Goal: Information Seeking & Learning: Find specific fact

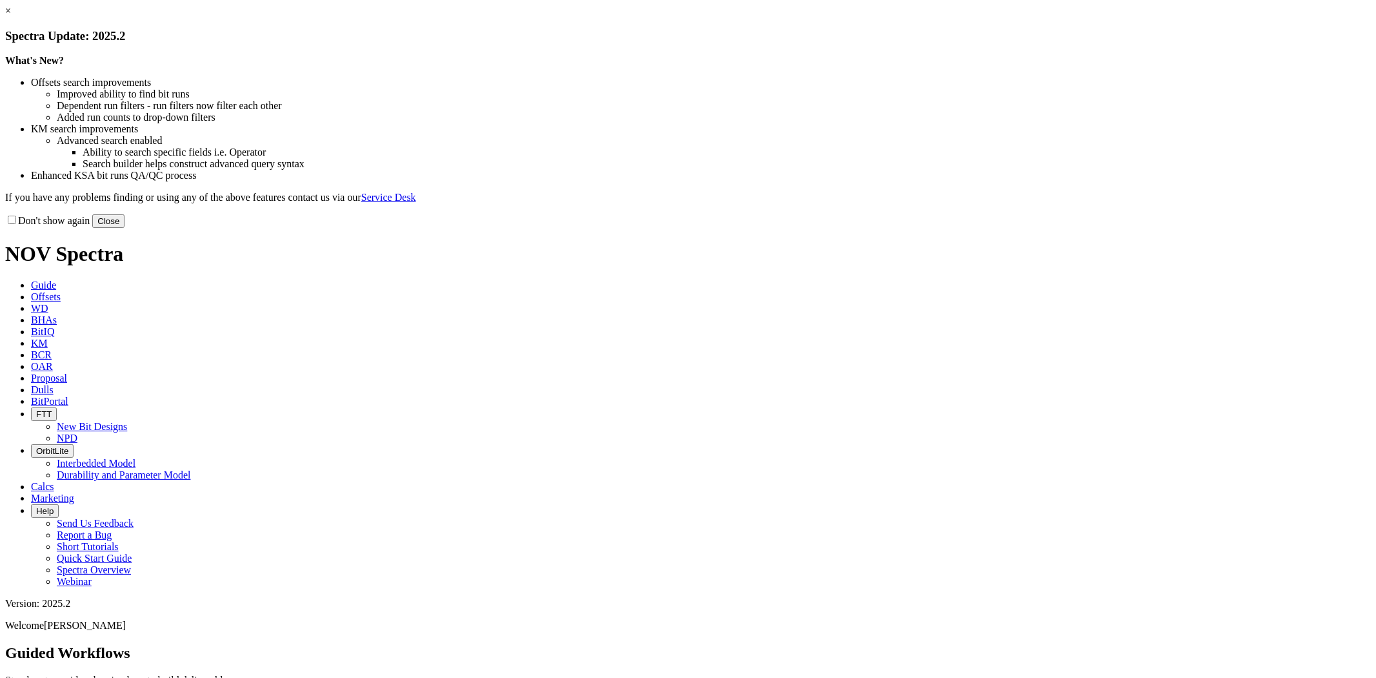
click at [11, 16] on link "×" at bounding box center [8, 10] width 6 height 11
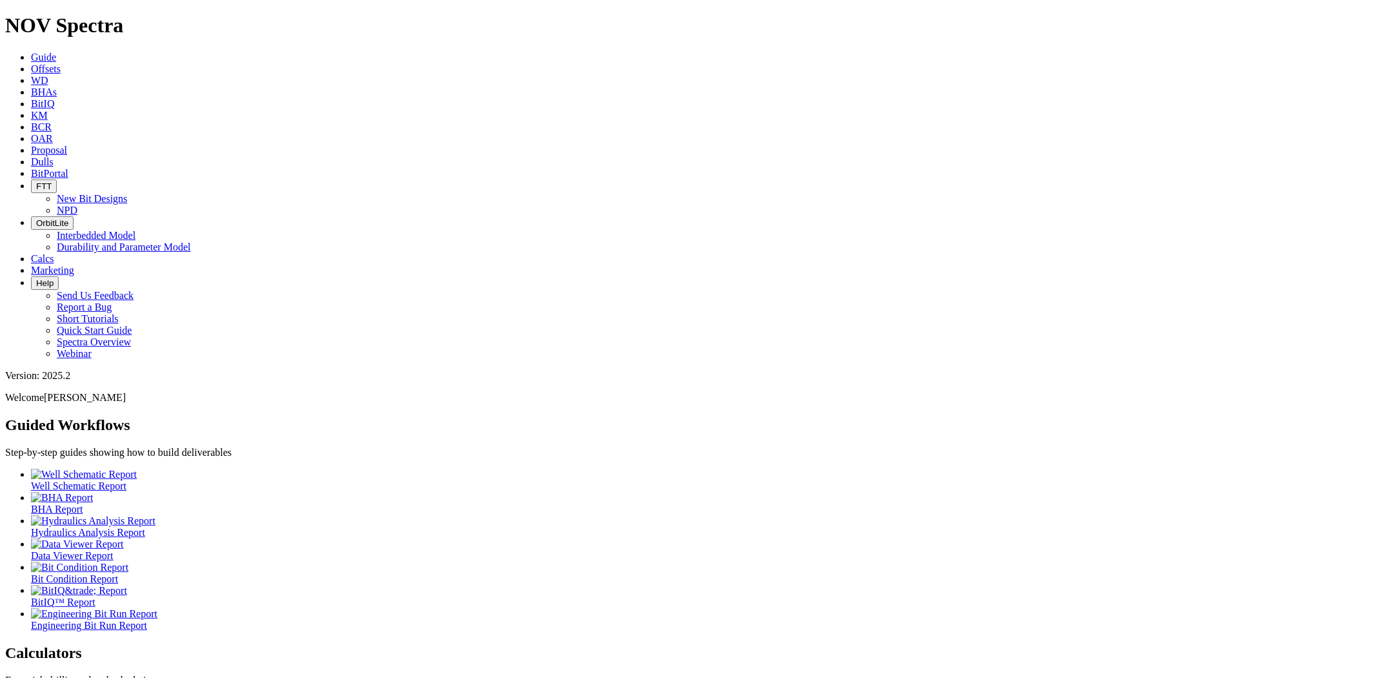
click at [31, 156] on icon at bounding box center [31, 161] width 0 height 11
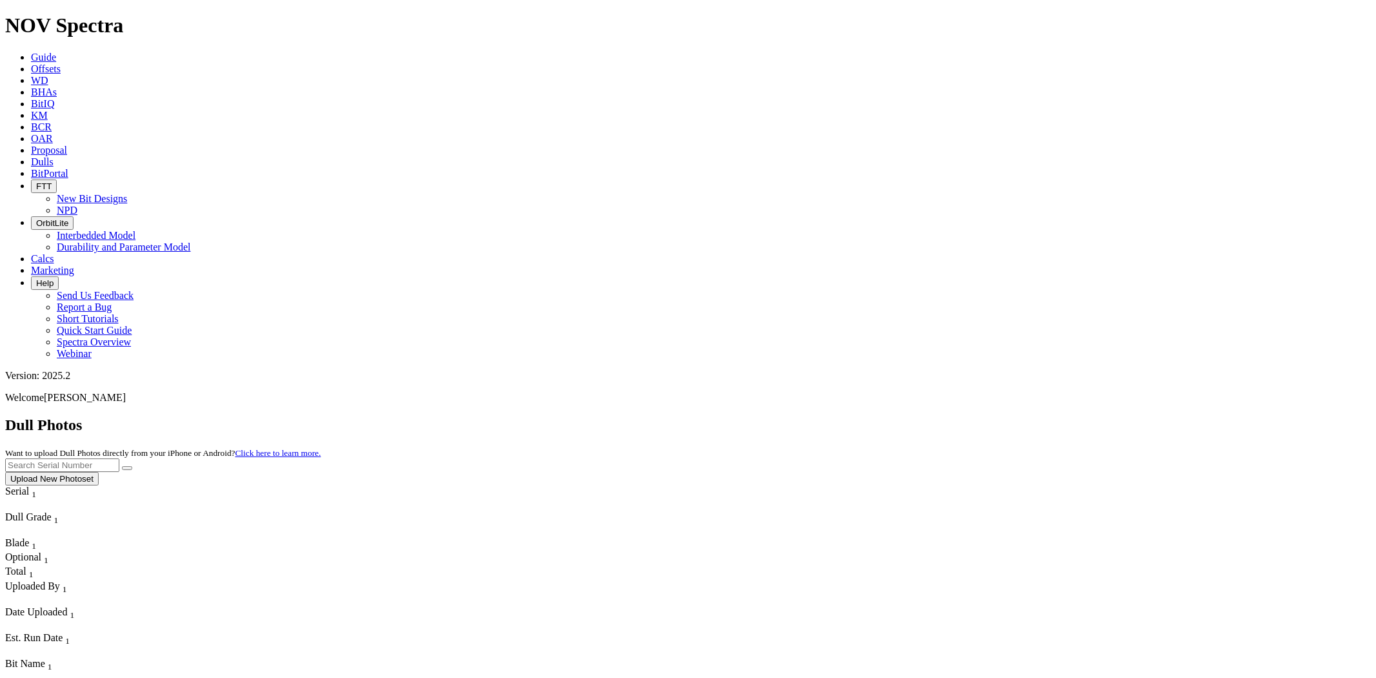
click at [119, 458] on input "text" at bounding box center [62, 465] width 114 height 14
paste input "S310618"
click at [122, 466] on button "submit" at bounding box center [127, 468] width 10 height 4
drag, startPoint x: 1145, startPoint y: 60, endPoint x: 917, endPoint y: 44, distance: 228.4
click at [918, 416] on div "Dull Photos Want to upload Dull Photos directly from your iPhone or Android? Cl…" at bounding box center [688, 450] width 1366 height 69
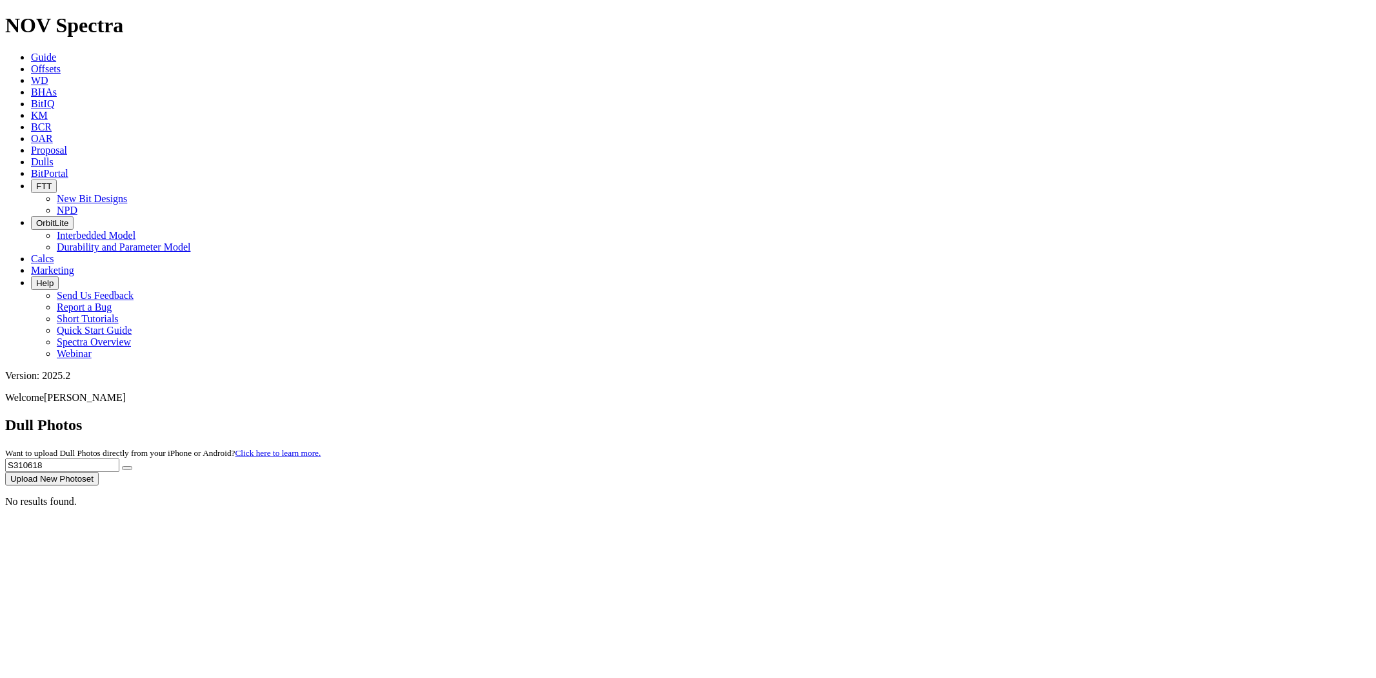
paste input "T285052"
click at [122, 466] on button "submit" at bounding box center [127, 468] width 10 height 4
drag, startPoint x: 1112, startPoint y: 59, endPoint x: 949, endPoint y: 61, distance: 163.3
click at [949, 416] on div "Dull Photos Want to upload Dull Photos directly from your iPhone or Android? Cl…" at bounding box center [688, 450] width 1366 height 69
click at [122, 466] on button "submit" at bounding box center [127, 468] width 10 height 4
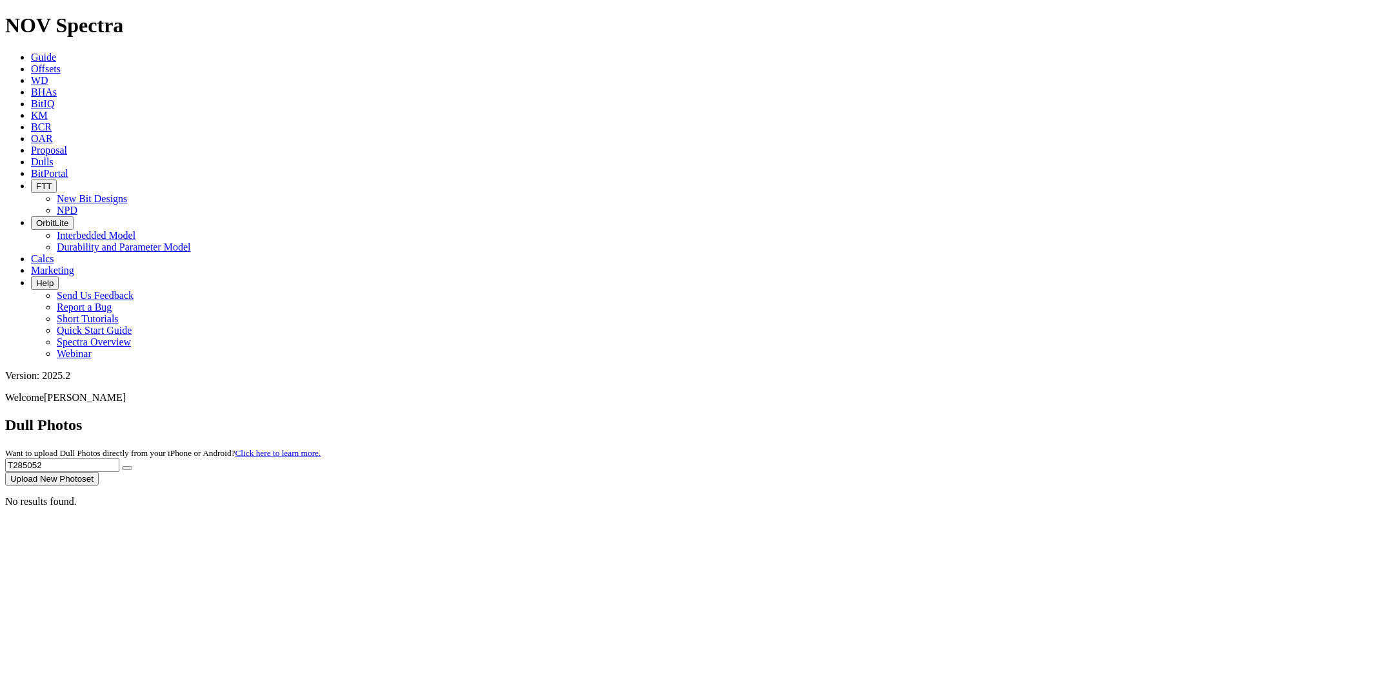
drag, startPoint x: 1106, startPoint y: 59, endPoint x: 945, endPoint y: 61, distance: 161.3
click at [945, 416] on div "Dull Photos Want to upload Dull Photos directly from your iPhone or Android? Cl…" at bounding box center [688, 450] width 1366 height 69
click at [122, 466] on button "submit" at bounding box center [127, 468] width 10 height 4
click at [1151, 496] on div "No results found." at bounding box center [688, 502] width 1366 height 12
click at [630, 507] on div "No results found." at bounding box center [688, 502] width 1366 height 12
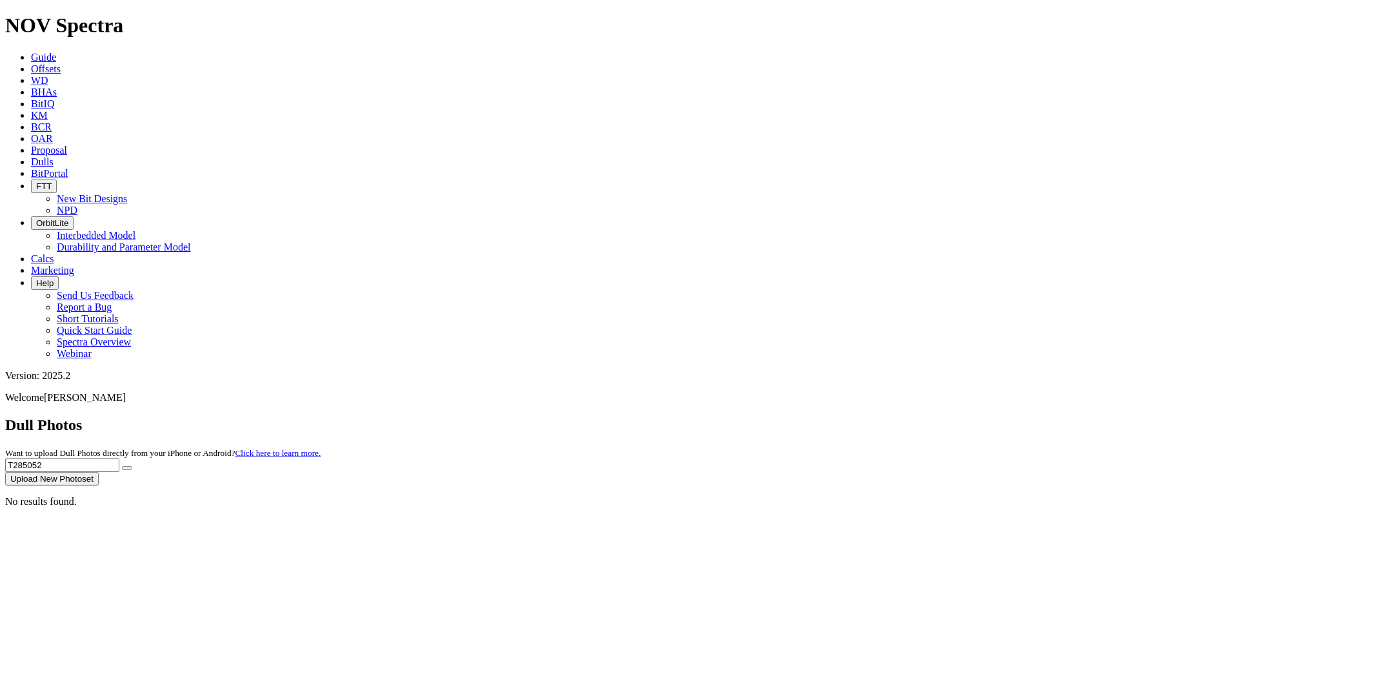
drag, startPoint x: 1120, startPoint y: 61, endPoint x: 925, endPoint y: 56, distance: 194.9
click at [925, 416] on div "Dull Photos Want to upload Dull Photos directly from your iPhone or Android? Cl…" at bounding box center [688, 450] width 1366 height 69
paste input "S310866"
click at [122, 466] on button "submit" at bounding box center [127, 468] width 10 height 4
drag, startPoint x: 1125, startPoint y: 59, endPoint x: 851, endPoint y: 58, distance: 274.3
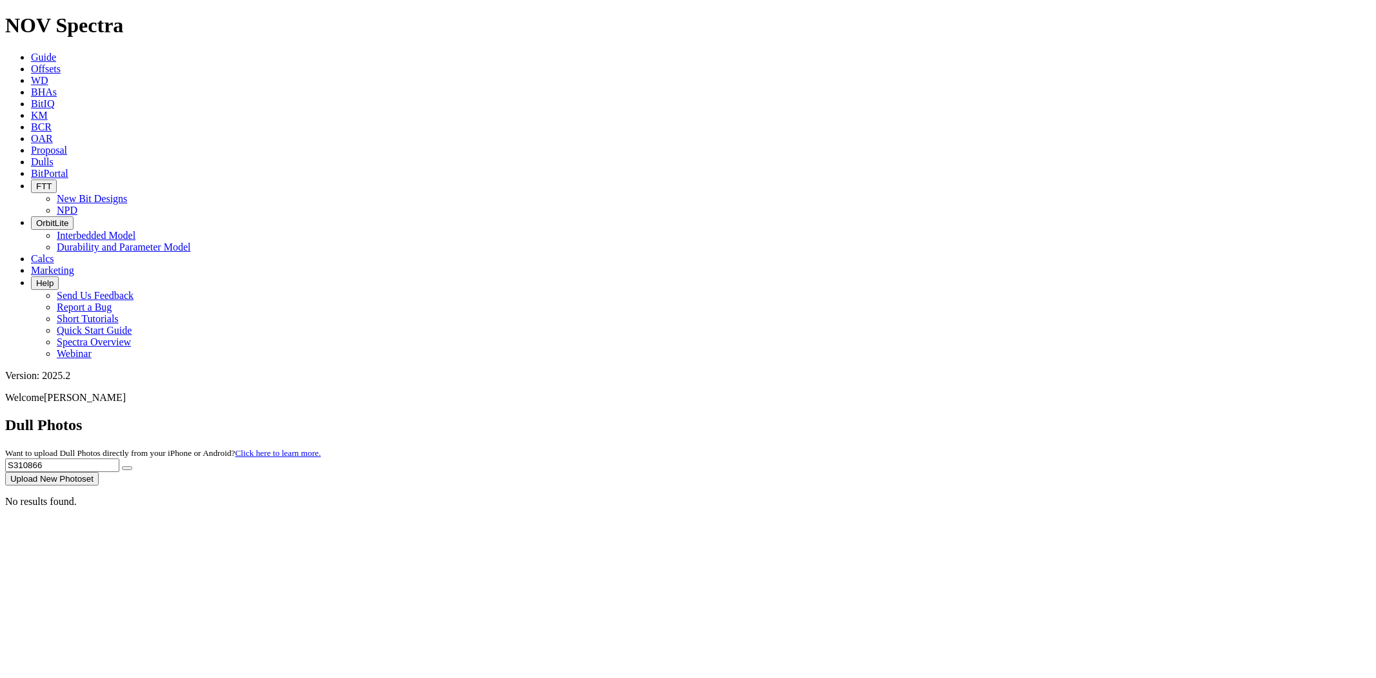
click at [851, 416] on div "Dull Photos Want to upload Dull Photos directly from your iPhone or Android? Cl…" at bounding box center [688, 450] width 1366 height 69
paste input "08044"
click at [122, 466] on button "submit" at bounding box center [127, 468] width 10 height 4
drag, startPoint x: 1118, startPoint y: 61, endPoint x: 985, endPoint y: 58, distance: 133.6
click at [985, 416] on div "Dull Photos Want to upload Dull Photos directly from your iPhone or Android? Cl…" at bounding box center [688, 450] width 1366 height 69
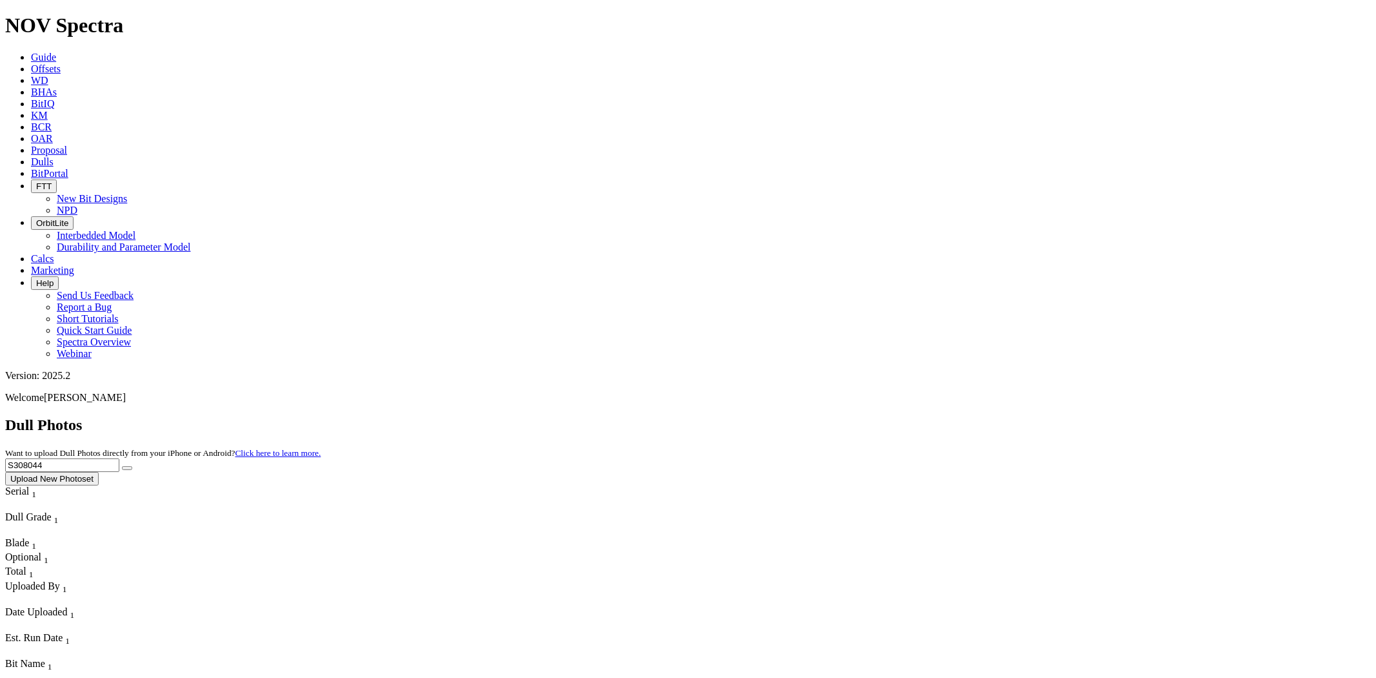
paste input "6568"
click at [122, 466] on button "submit" at bounding box center [127, 468] width 10 height 4
drag, startPoint x: 1107, startPoint y: 58, endPoint x: 949, endPoint y: 57, distance: 158.1
click at [949, 416] on div "Dull Photos Want to upload Dull Photos directly from your iPhone or Android? Cl…" at bounding box center [688, 450] width 1366 height 69
paste input "10507"
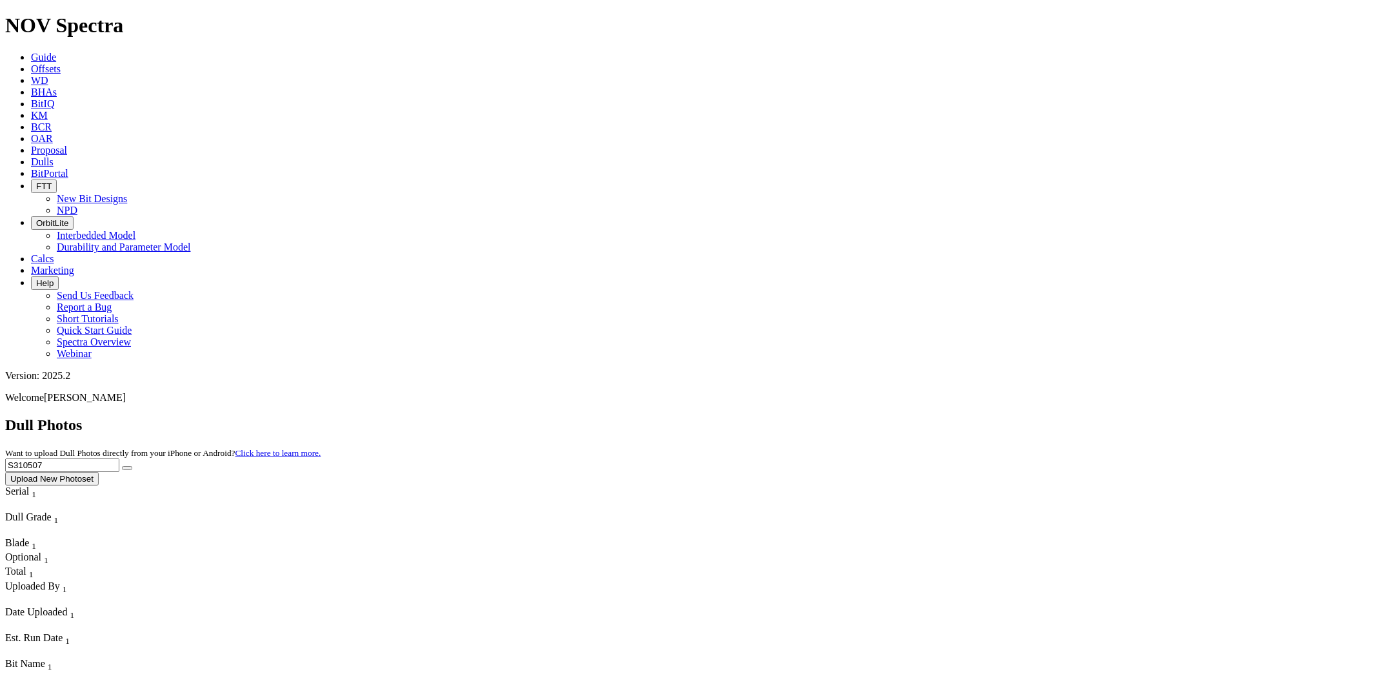
click at [122, 466] on button "submit" at bounding box center [127, 468] width 10 height 4
drag, startPoint x: 1122, startPoint y: 61, endPoint x: 995, endPoint y: 56, distance: 126.6
click at [995, 416] on div "Dull Photos Want to upload Dull Photos directly from your iPhone or Android? Cl…" at bounding box center [688, 450] width 1366 height 69
paste input "06855"
click at [122, 466] on button "submit" at bounding box center [127, 468] width 10 height 4
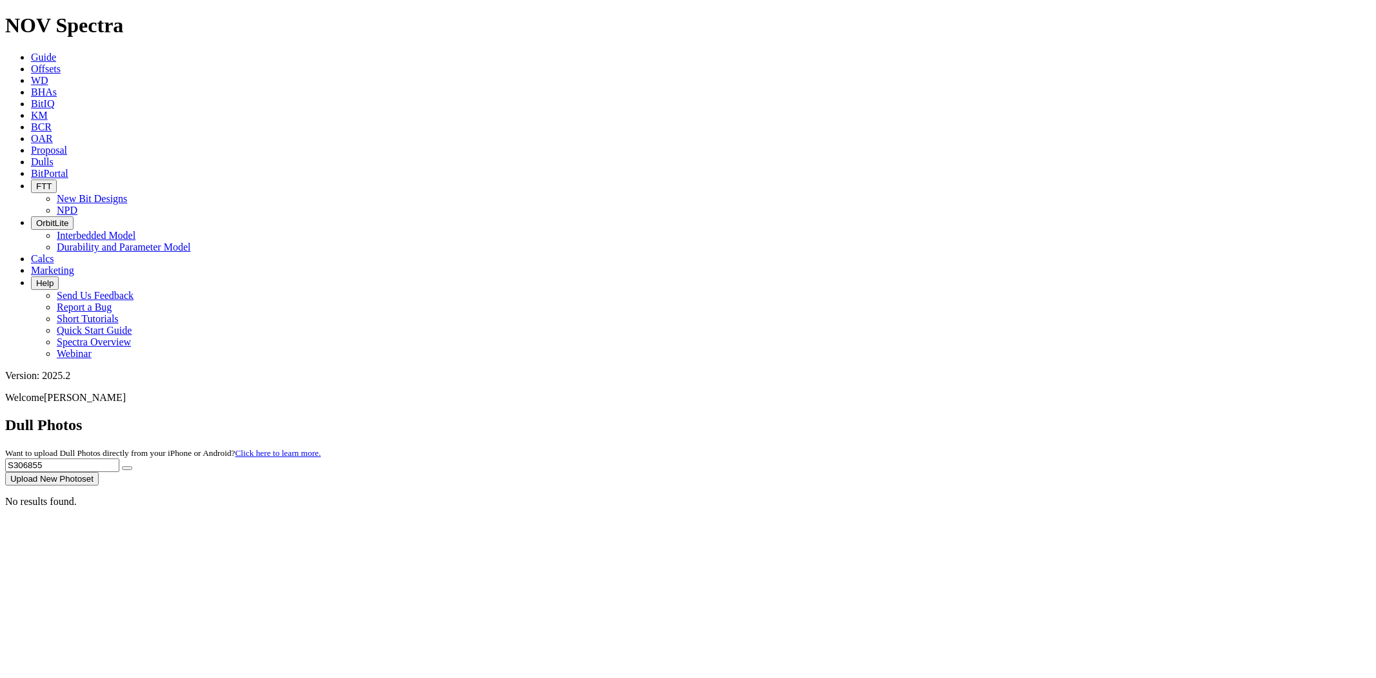
drag, startPoint x: 1110, startPoint y: 58, endPoint x: 983, endPoint y: 60, distance: 126.5
click at [983, 416] on div "Dull Photos Want to upload Dull Photos directly from your iPhone or Android? Cl…" at bounding box center [688, 450] width 1366 height 69
paste input "217"
click at [122, 466] on button "submit" at bounding box center [127, 468] width 10 height 4
drag, startPoint x: 1122, startPoint y: 55, endPoint x: 969, endPoint y: 54, distance: 152.9
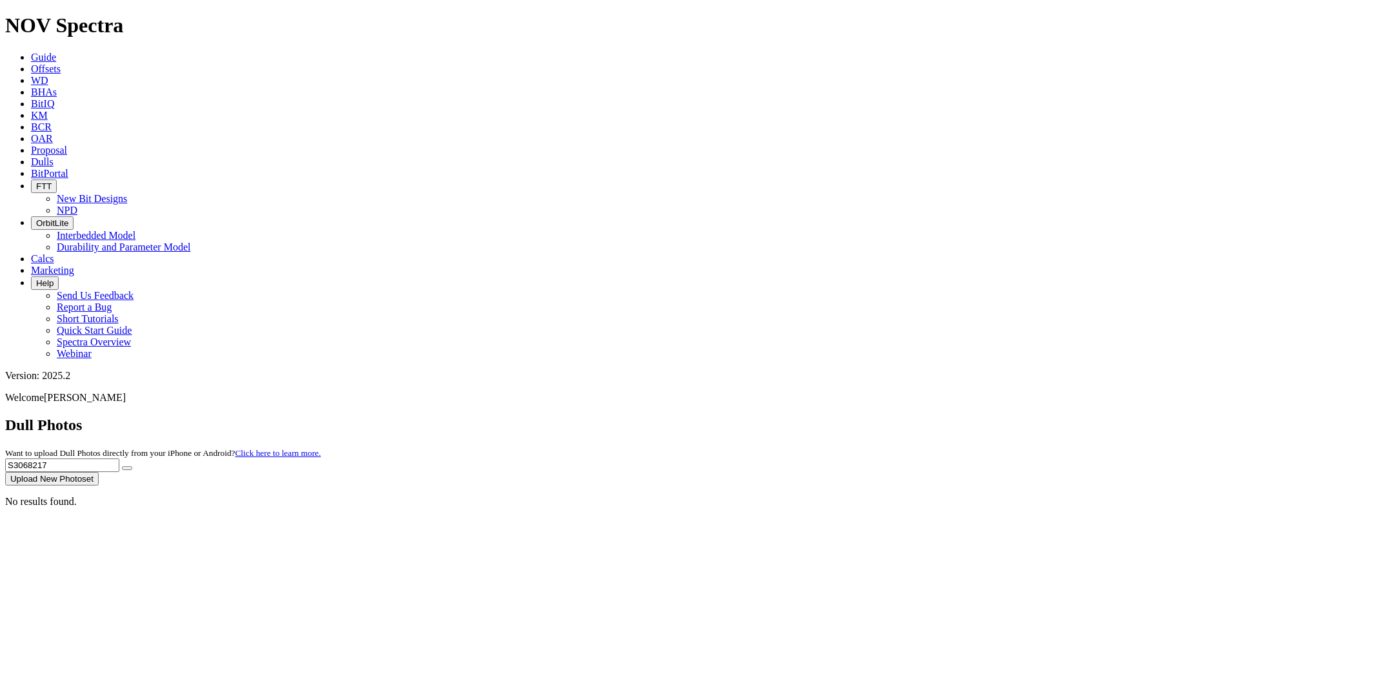
click at [969, 416] on div "Dull Photos Want to upload Dull Photos directly from your iPhone or Android? Cl…" at bounding box center [688, 450] width 1366 height 69
paste input "0165"
click at [122, 466] on button "submit" at bounding box center [127, 468] width 10 height 4
drag, startPoint x: 1131, startPoint y: 62, endPoint x: 1013, endPoint y: 59, distance: 117.5
click at [1013, 416] on div "Dull Photos Want to upload Dull Photos directly from your iPhone or Android? Cl…" at bounding box center [688, 450] width 1366 height 69
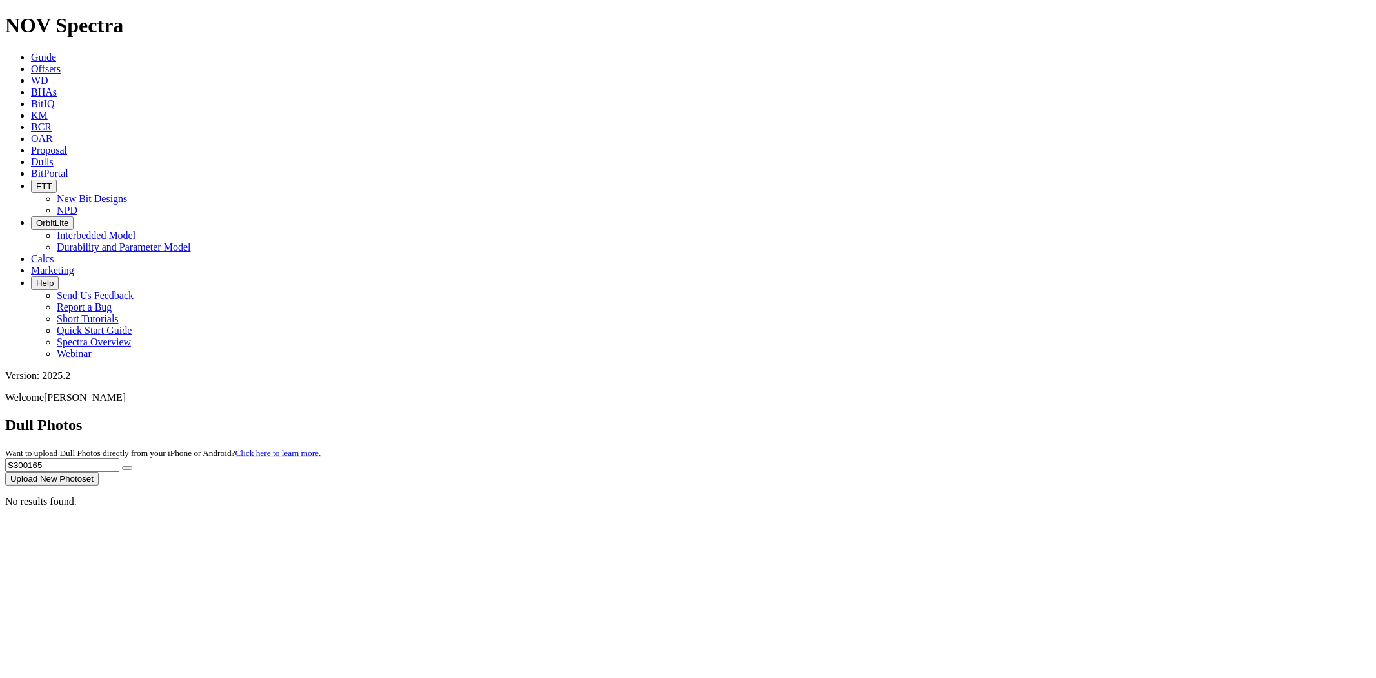
paste input "1050"
click at [122, 466] on button "submit" at bounding box center [127, 468] width 10 height 4
drag, startPoint x: 1125, startPoint y: 59, endPoint x: 1046, endPoint y: 59, distance: 79.4
click at [1046, 416] on div "Dull Photos Want to upload Dull Photos directly from your iPhone or Android? Cl…" at bounding box center [688, 450] width 1366 height 69
paste input "064"
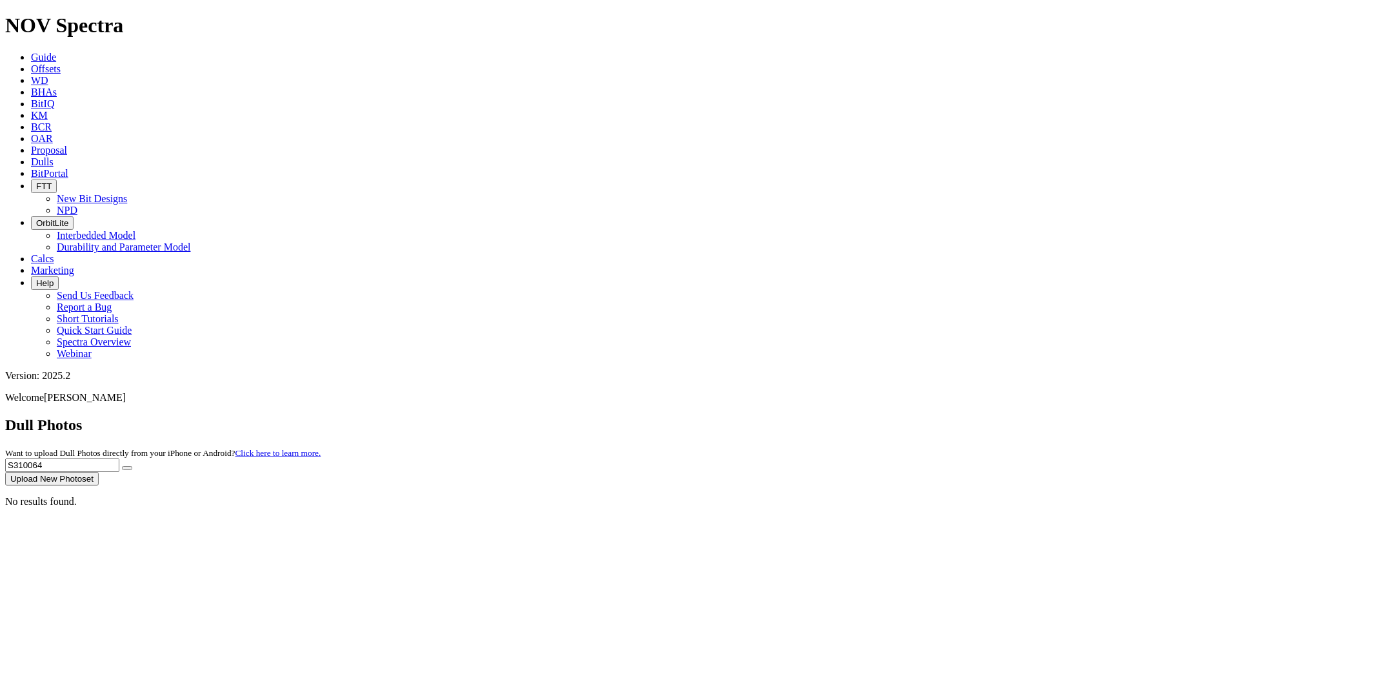
click at [122, 466] on button "submit" at bounding box center [127, 468] width 10 height 4
drag, startPoint x: 1117, startPoint y: 55, endPoint x: 1062, endPoint y: 49, distance: 55.8
click at [119, 458] on input "S310064" at bounding box center [62, 465] width 114 height 14
paste input "09663"
click at [122, 466] on button "submit" at bounding box center [127, 468] width 10 height 4
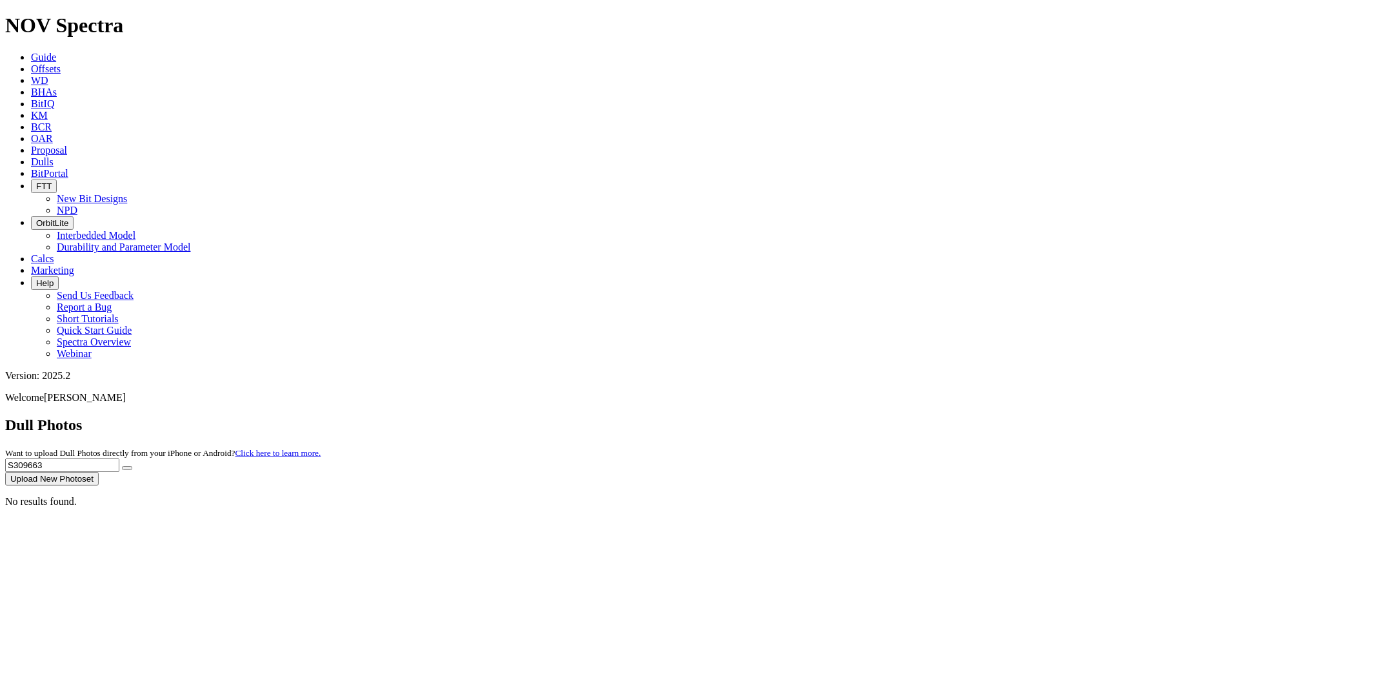
click at [119, 458] on input "S309663" at bounding box center [62, 465] width 114 height 14
drag, startPoint x: 1123, startPoint y: 57, endPoint x: 1034, endPoint y: 53, distance: 89.8
click at [1034, 416] on div "Dull Photos Want to upload Dull Photos directly from your iPhone or Android? Cl…" at bounding box center [688, 450] width 1366 height 69
paste input "8422"
click at [122, 466] on button "submit" at bounding box center [127, 468] width 10 height 4
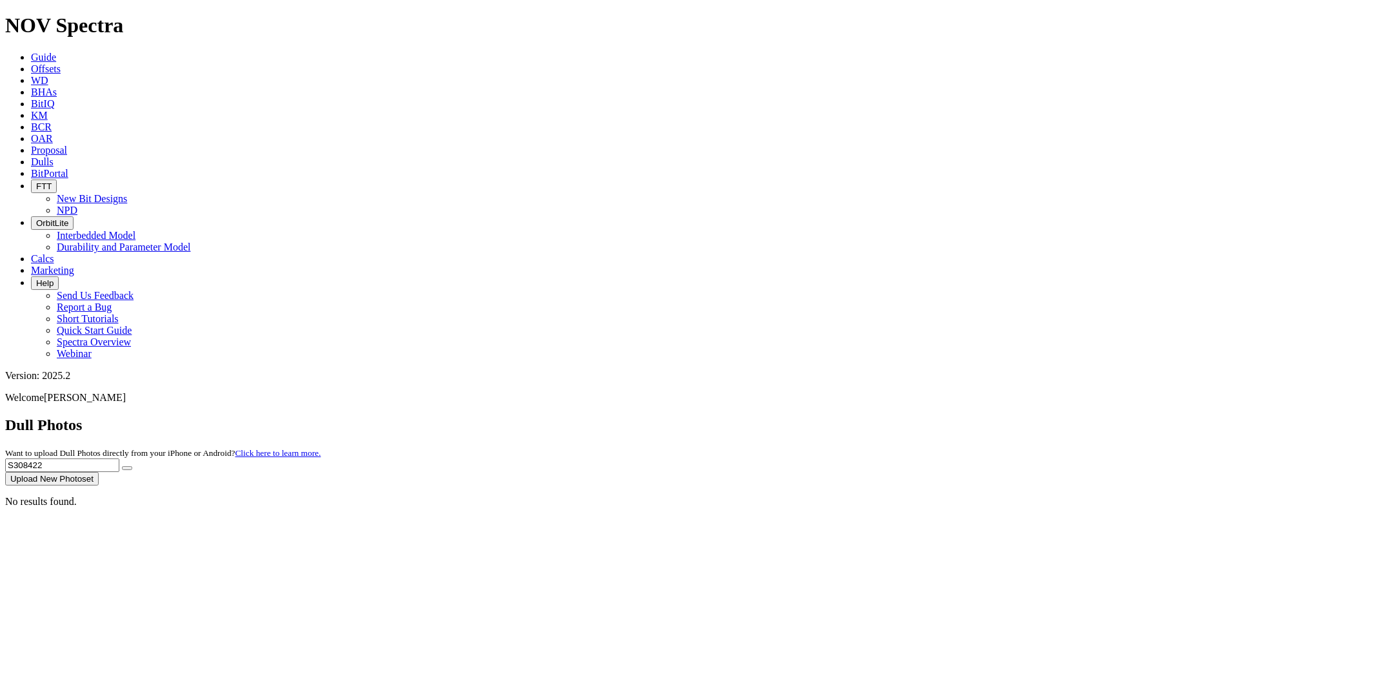
drag, startPoint x: 1116, startPoint y: 60, endPoint x: 947, endPoint y: 56, distance: 169.8
click at [947, 416] on div "Dull Photos Want to upload Dull Photos directly from your iPhone or Android? Cl…" at bounding box center [688, 450] width 1366 height 69
paste input "294031"
click at [122, 466] on button "submit" at bounding box center [127, 468] width 10 height 4
drag, startPoint x: 1108, startPoint y: 60, endPoint x: 1009, endPoint y: 61, distance: 99.4
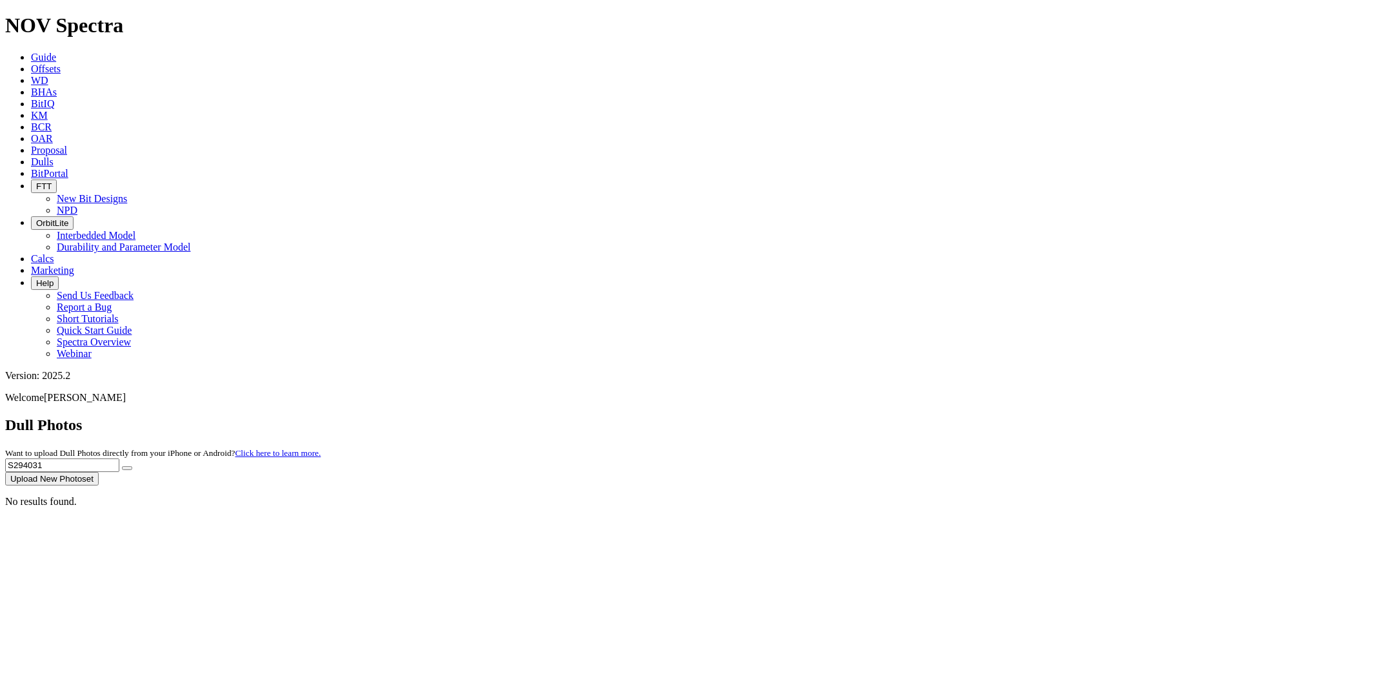
click at [1013, 416] on div "Dull Photos Want to upload Dull Photos directly from your iPhone or Android? Cl…" at bounding box center [688, 450] width 1366 height 69
paste input "310293"
click at [122, 466] on button "submit" at bounding box center [127, 468] width 10 height 4
drag, startPoint x: 1111, startPoint y: 54, endPoint x: 1013, endPoint y: 54, distance: 97.4
click at [1013, 416] on div "Dull Photos Want to upload Dull Photos directly from your iPhone or Android? Cl…" at bounding box center [688, 450] width 1366 height 69
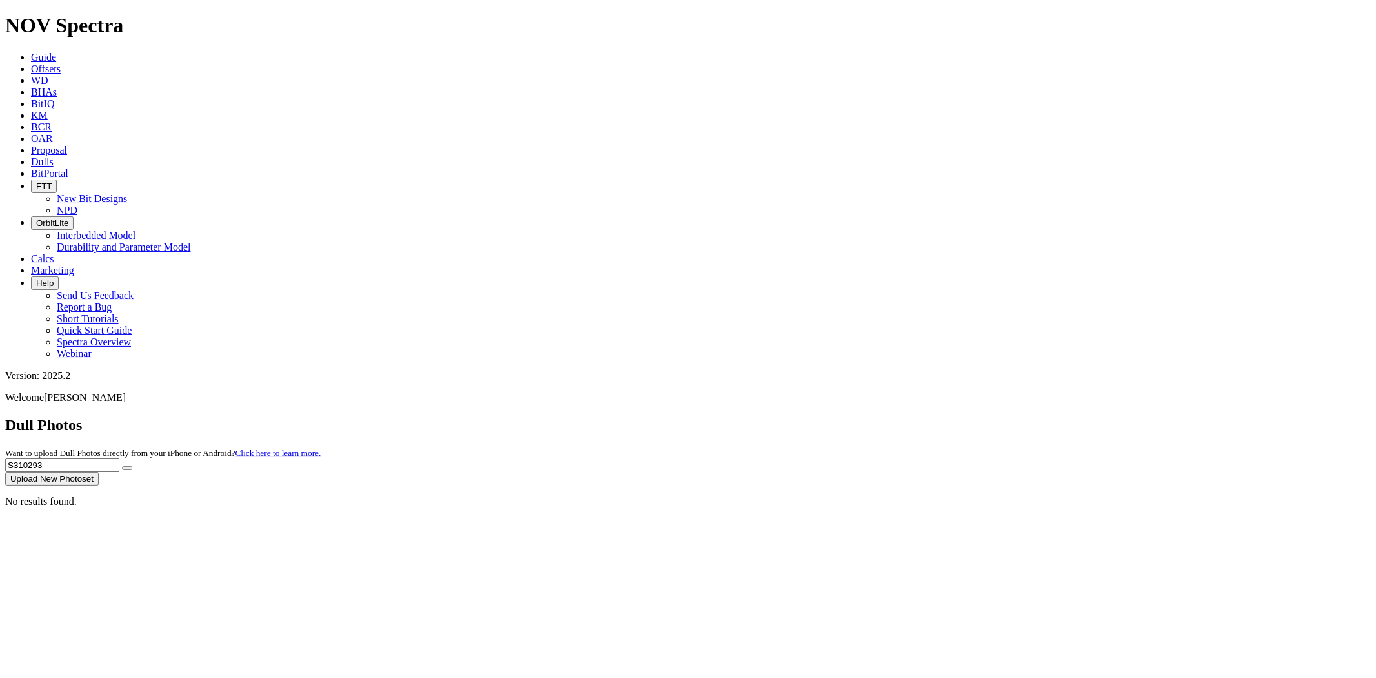
paste input "8"
click at [122, 466] on button "submit" at bounding box center [127, 468] width 10 height 4
drag, startPoint x: 1127, startPoint y: 60, endPoint x: 1031, endPoint y: 60, distance: 96.2
click at [1031, 416] on div "Dull Photos Want to upload Dull Photos directly from your iPhone or Android? Cl…" at bounding box center [688, 450] width 1366 height 69
paste input "94"
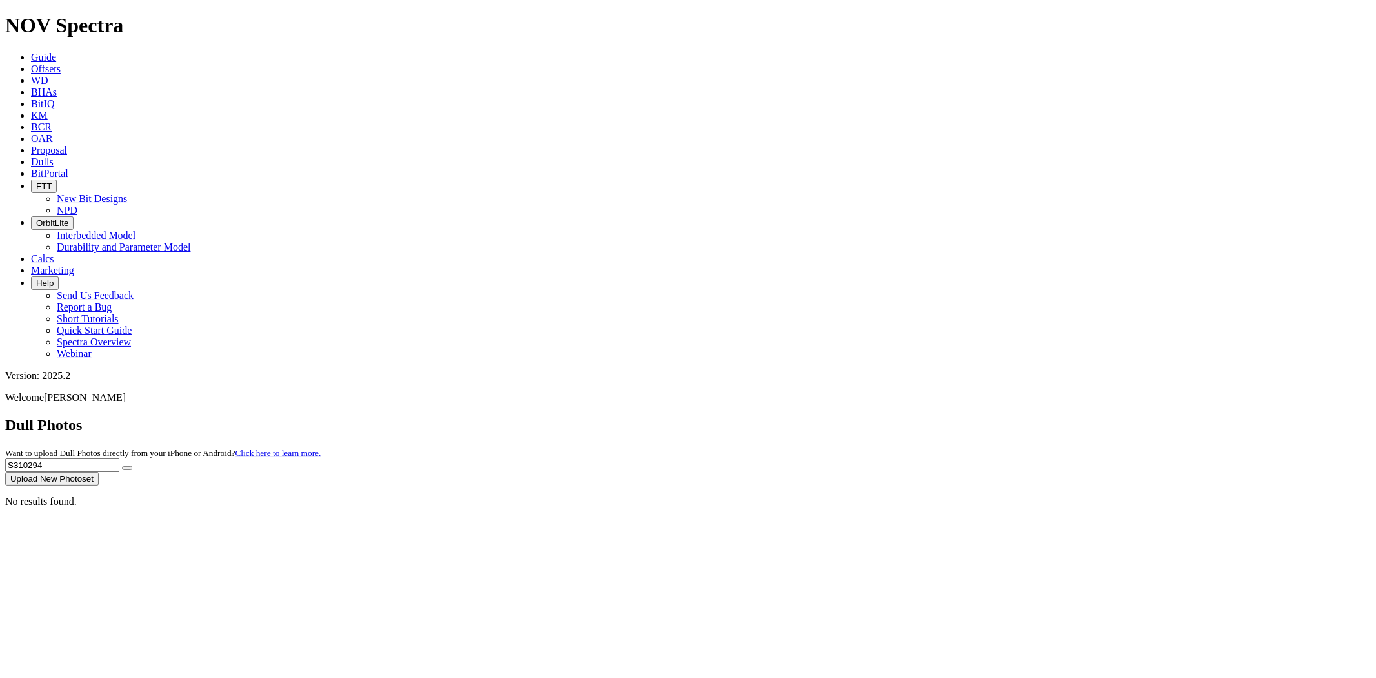
click at [122, 466] on button "submit" at bounding box center [127, 468] width 10 height 4
drag, startPoint x: 1109, startPoint y: 63, endPoint x: 996, endPoint y: 58, distance: 112.4
click at [999, 416] on div "Dull Photos Want to upload Dull Photos directly from your iPhone or Android? Cl…" at bounding box center [688, 450] width 1366 height 69
paste input "1331"
type input "S311331"
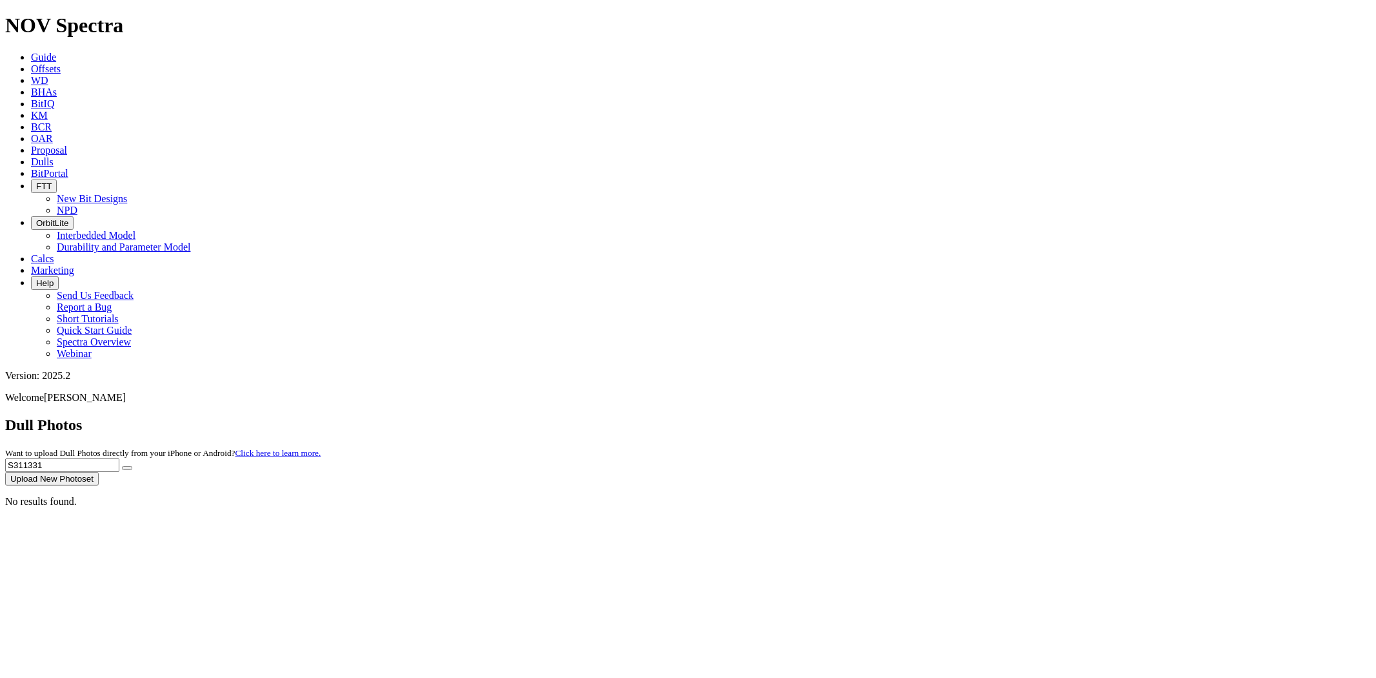
click at [122, 466] on button "submit" at bounding box center [127, 468] width 10 height 4
